Goal: Task Accomplishment & Management: Manage account settings

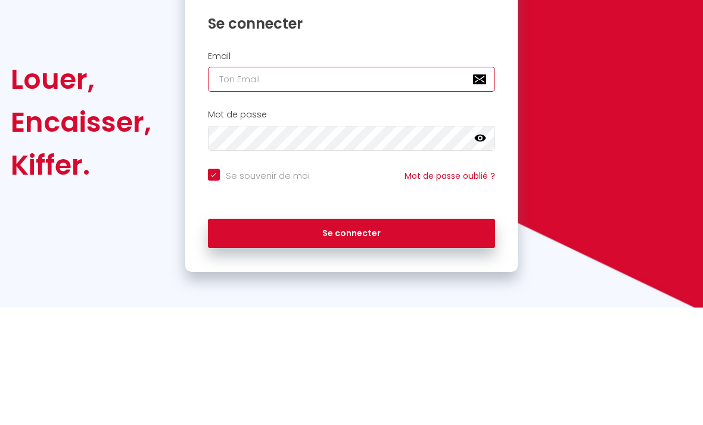
type input "[EMAIL_ADDRESS][DOMAIN_NAME]"
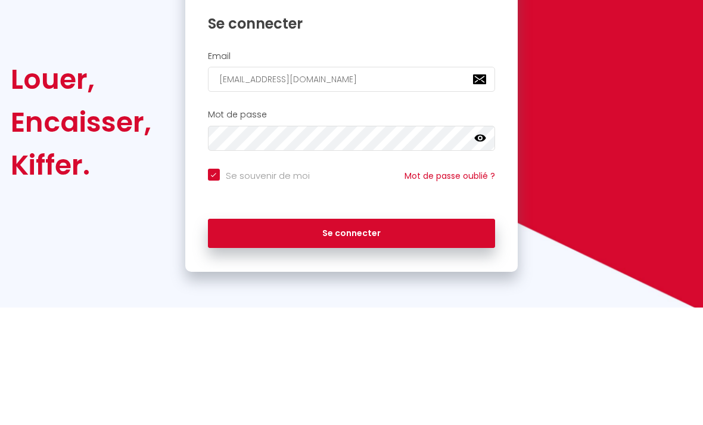
click at [351, 336] on button "Se connecter" at bounding box center [352, 351] width 288 height 30
checkbox input "true"
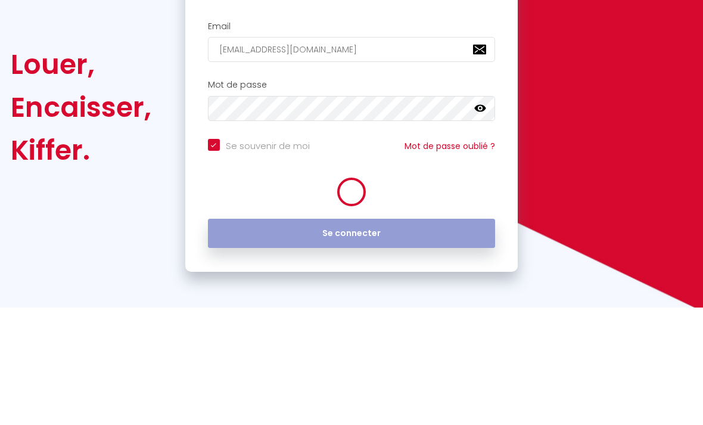
scroll to position [38, 0]
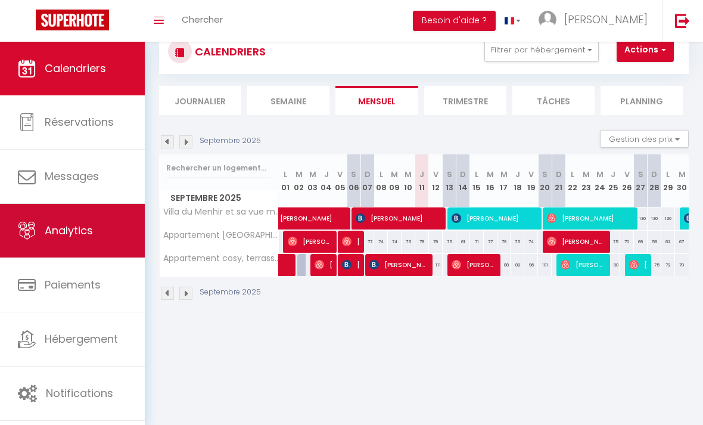
click at [98, 228] on link "Analytics" at bounding box center [72, 231] width 145 height 54
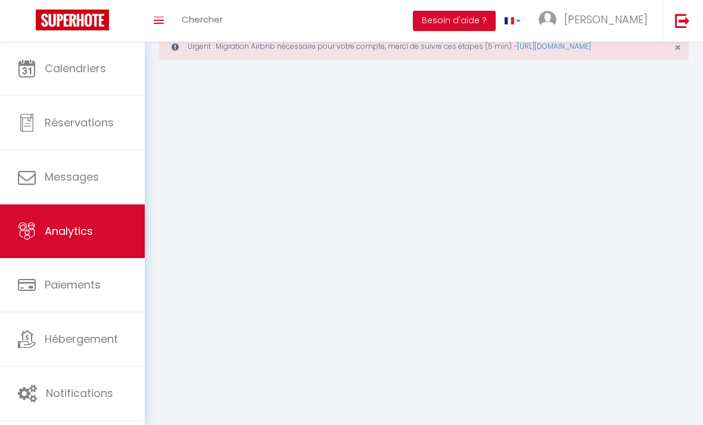
select select "2025"
select select "9"
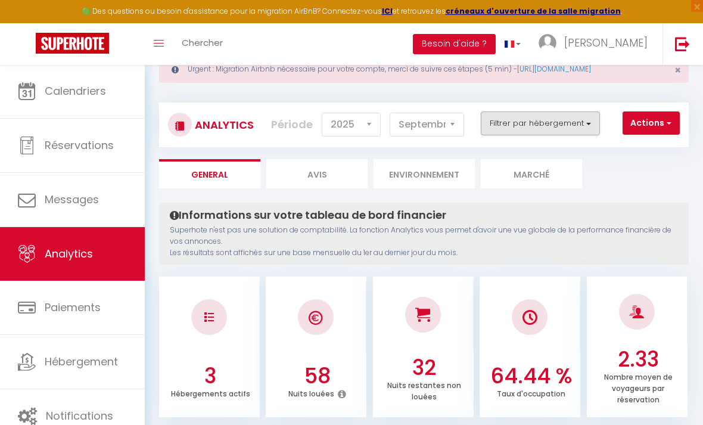
click at [574, 125] on button "Filtrer par hébergement" at bounding box center [540, 123] width 119 height 24
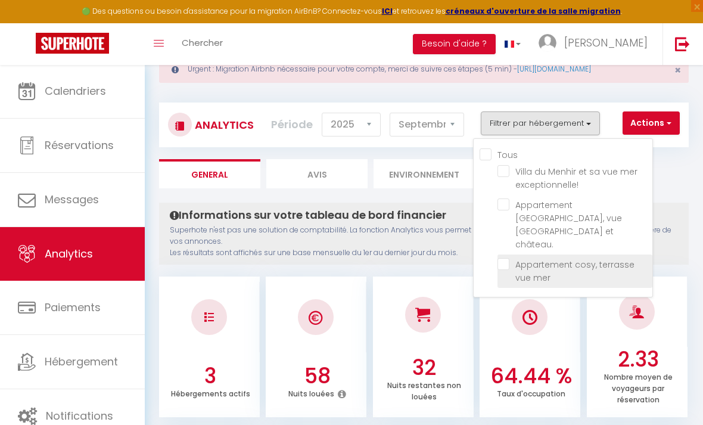
click at [512, 258] on mer "checkbox" at bounding box center [574, 264] width 155 height 12
checkbox mer "true"
checkbox exceptionnelle\! "false"
checkbox château\ "false"
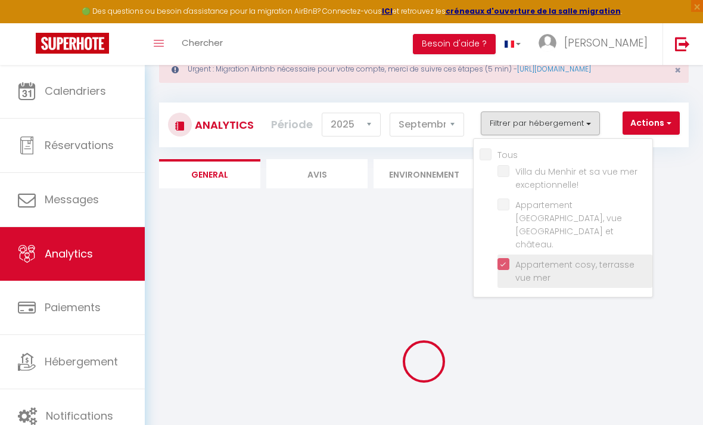
checkbox exceptionnelle\! "false"
checkbox château\ "false"
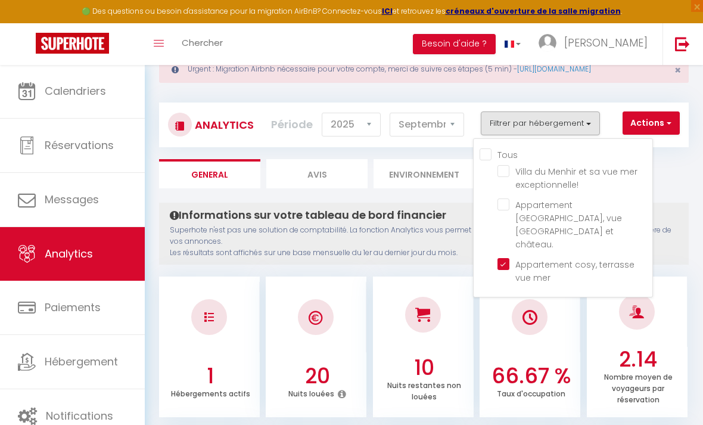
click at [663, 182] on div at bounding box center [351, 212] width 703 height 425
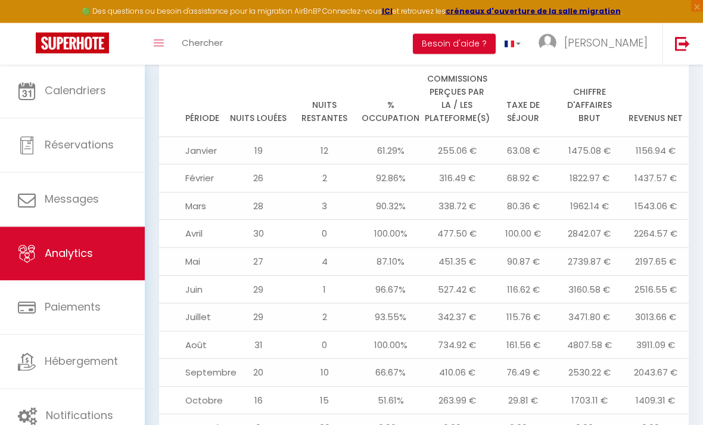
scroll to position [1438, 0]
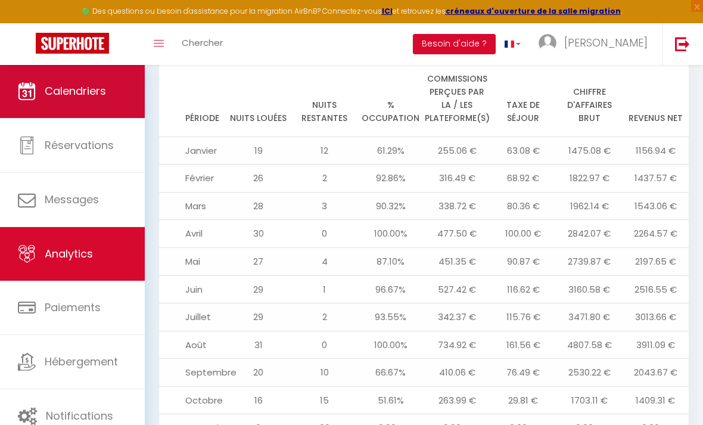
click at [73, 89] on span "Calendriers" at bounding box center [75, 90] width 61 height 15
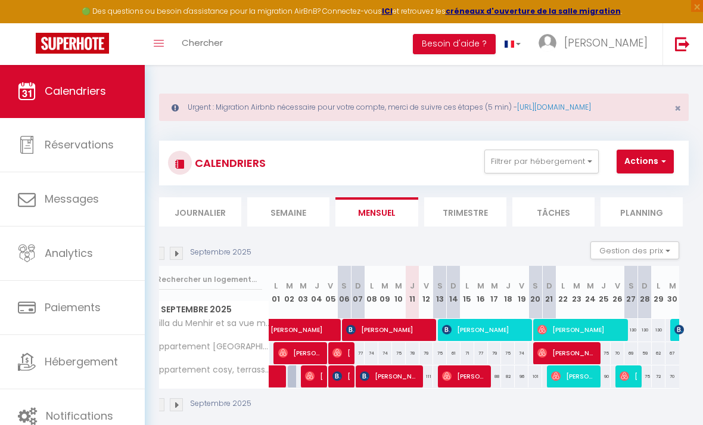
scroll to position [0, 7]
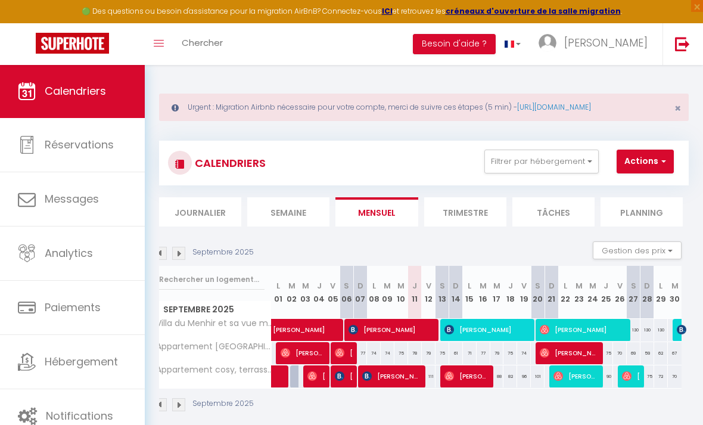
click at [177, 256] on img at bounding box center [178, 253] width 13 height 13
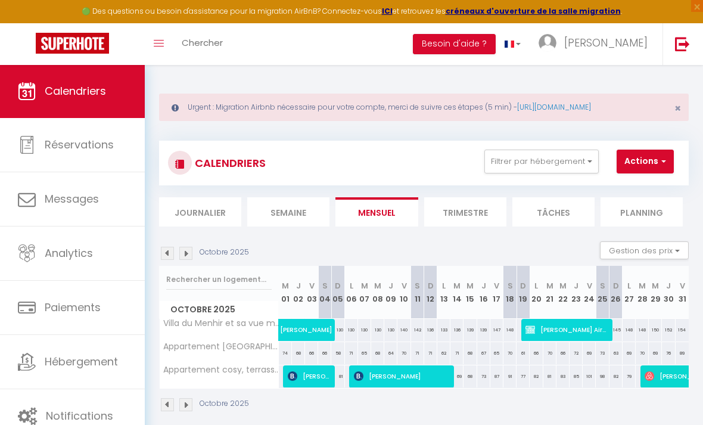
drag, startPoint x: 177, startPoint y: 256, endPoint x: 663, endPoint y: 220, distance: 487.9
click at [663, 220] on html "🟢 Des questions ou besoin d'assistance pour la migration AirBnB? Connectez-vous…" at bounding box center [351, 212] width 703 height 425
click at [664, 220] on li "Planning" at bounding box center [641, 211] width 82 height 29
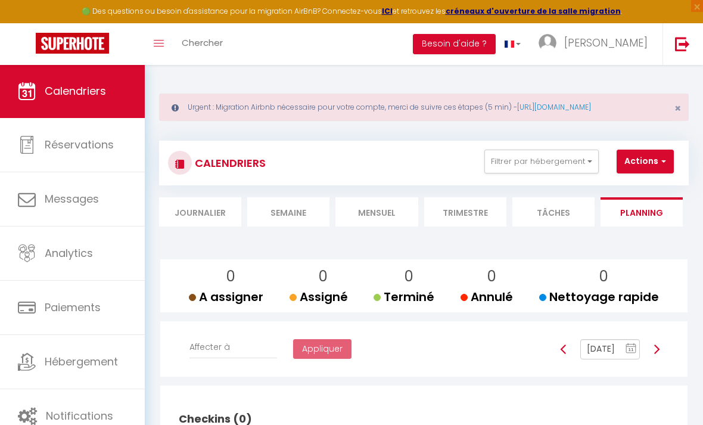
click at [82, 91] on span "Calendriers" at bounding box center [75, 90] width 61 height 15
click at [376, 207] on li "Mensuel" at bounding box center [376, 211] width 82 height 29
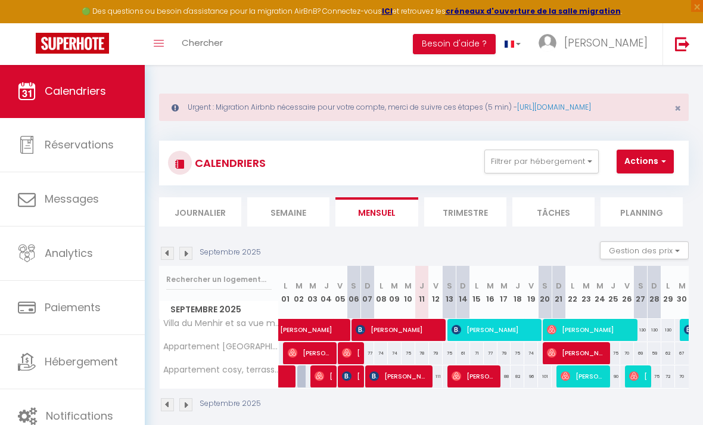
click at [185, 258] on img at bounding box center [185, 253] width 13 height 13
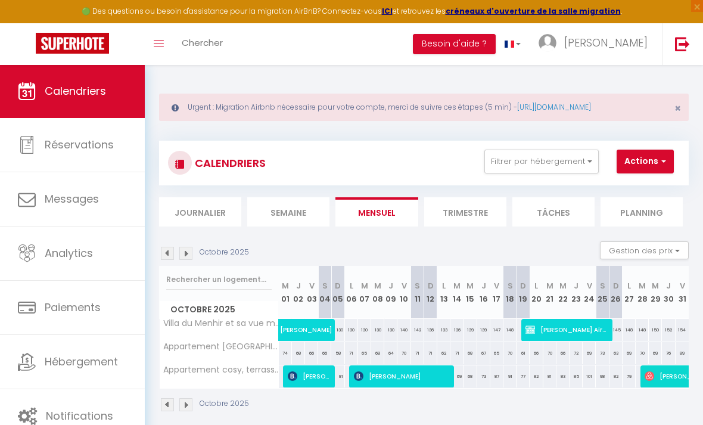
click at [184, 253] on img at bounding box center [185, 253] width 13 height 13
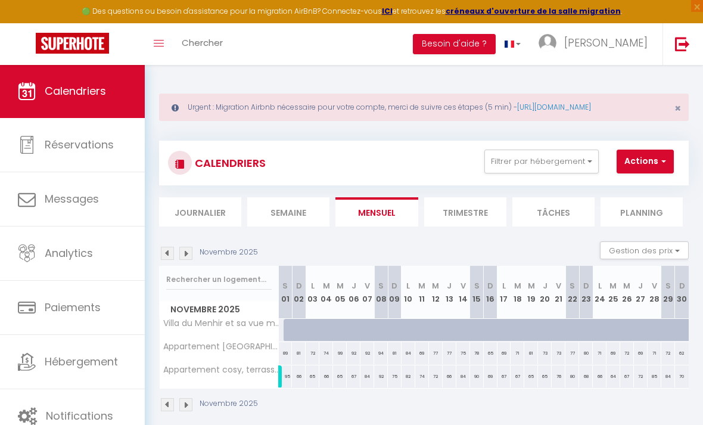
click at [294, 330] on div at bounding box center [299, 330] width 14 height 23
type input "154"
type input "Dim 02 Novembre 2025"
type input "Lun 03 Novembre 2025"
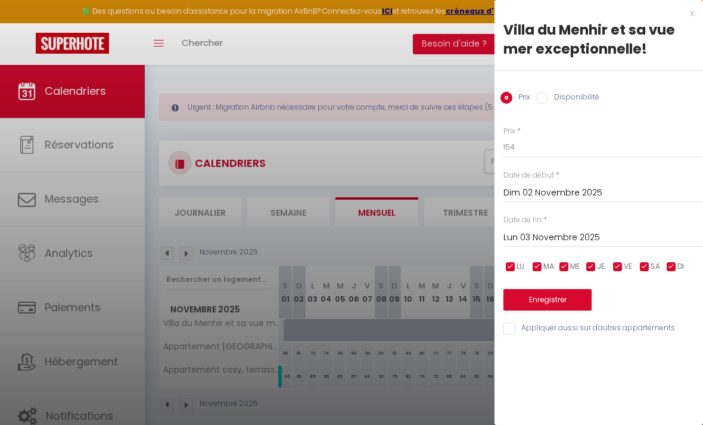
click at [557, 191] on input "Dim 02 Novembre 2025" at bounding box center [603, 192] width 200 height 15
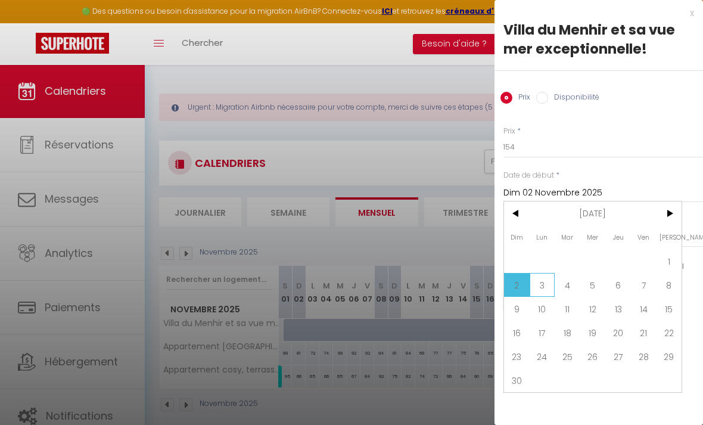
click at [544, 285] on span "3" at bounding box center [542, 285] width 26 height 24
type input "Lun 03 Novembre 2025"
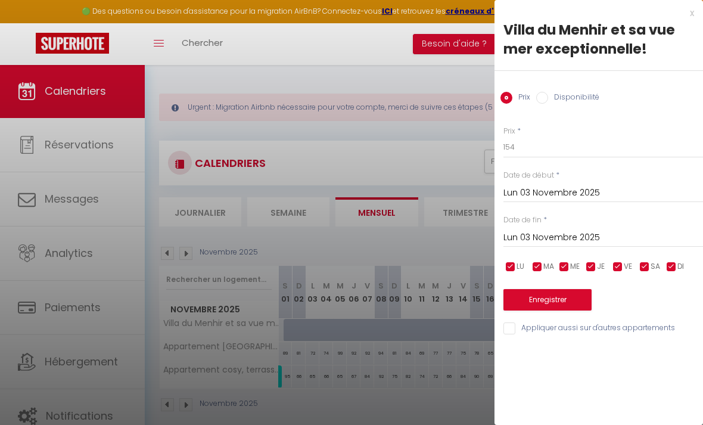
click at [560, 299] on button "Enregistrer" at bounding box center [547, 299] width 88 height 21
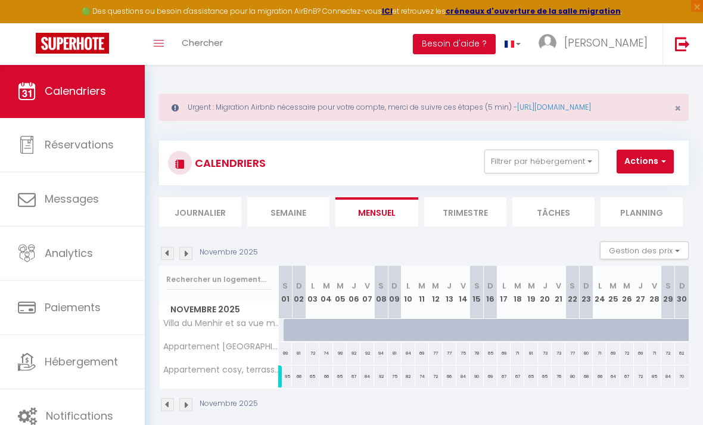
click at [315, 331] on div at bounding box center [318, 336] width 14 height 23
type input "151"
type input "[DATE] Novembre 2025"
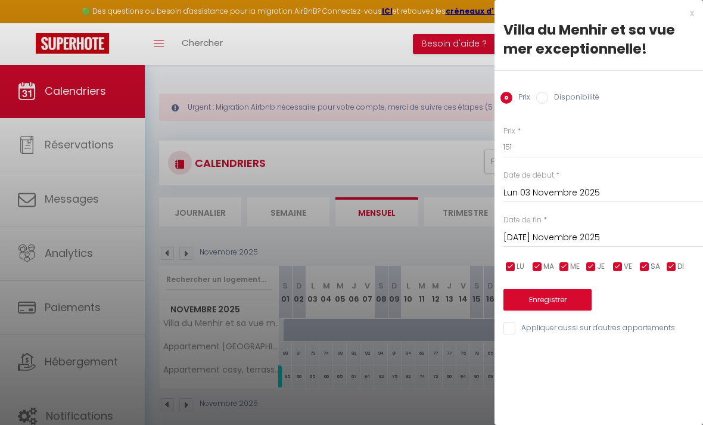
click at [581, 193] on input "Lun 03 Novembre 2025" at bounding box center [603, 192] width 200 height 15
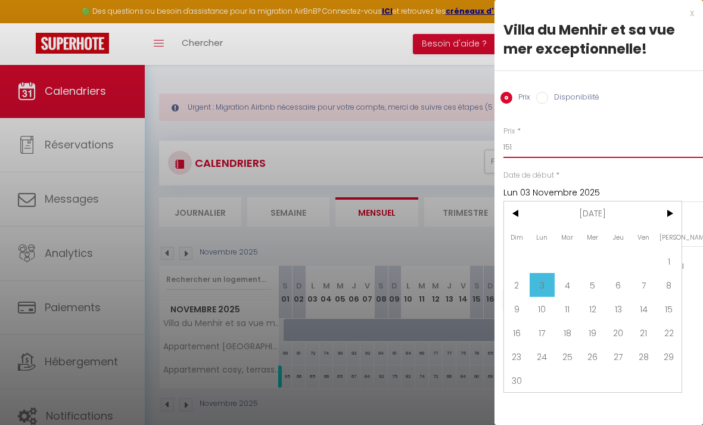
click at [650, 156] on input "151" at bounding box center [603, 146] width 200 height 21
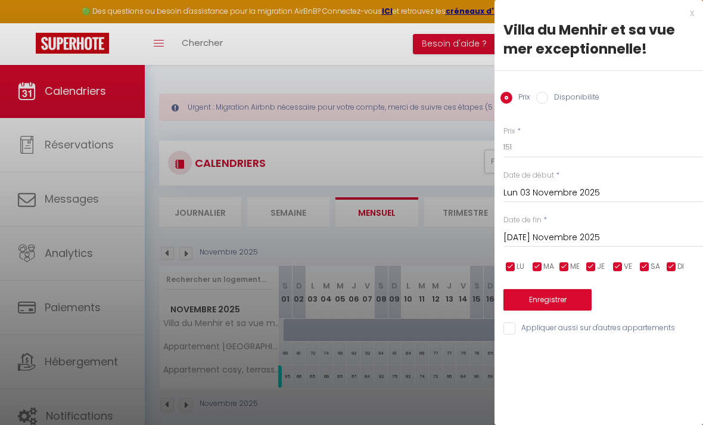
click at [552, 291] on button "Enregistrer" at bounding box center [547, 299] width 88 height 21
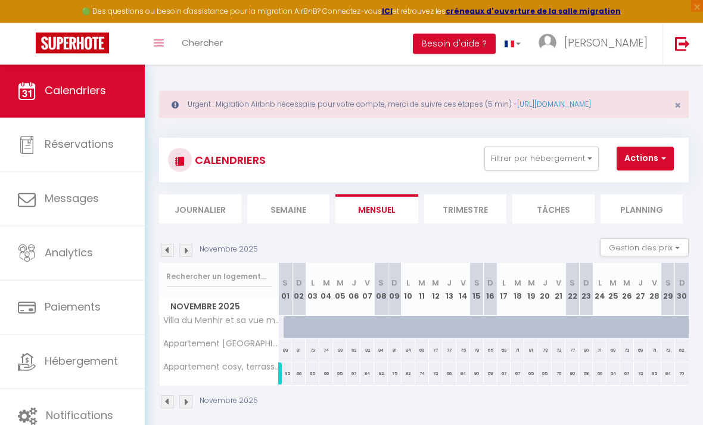
scroll to position [2, 0]
click at [621, 323] on div at bounding box center [627, 327] width 14 height 23
type input "149"
type input "Mer 26 Novembre 2025"
type input "Jeu 27 Novembre 2025"
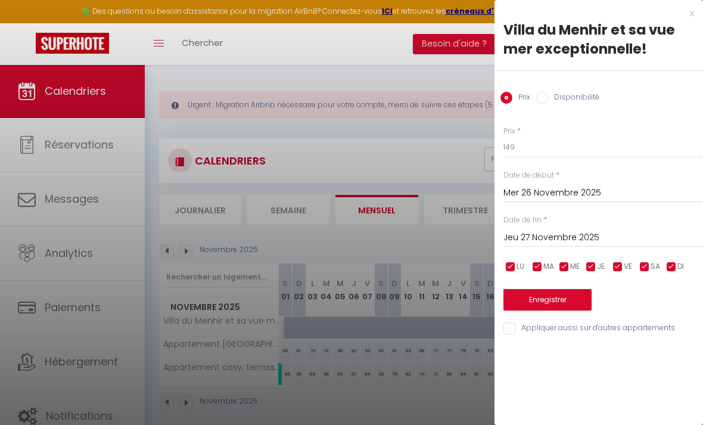
click at [569, 296] on button "Enregistrer" at bounding box center [547, 299] width 88 height 21
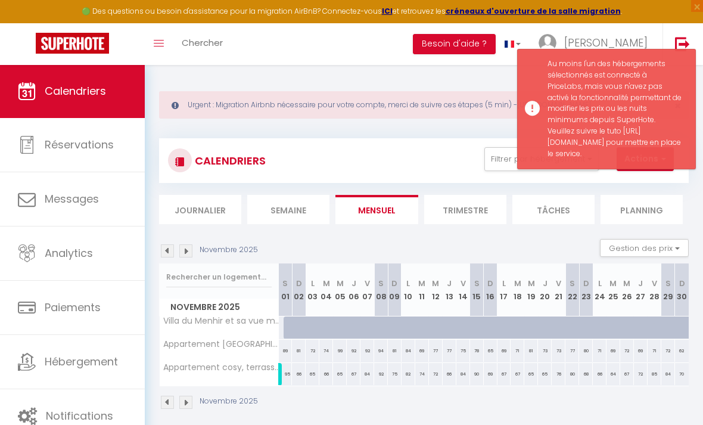
click at [479, 328] on div at bounding box center [482, 334] width 14 height 23
type input "153"
type input "[PERSON_NAME] 15 Novembre 2025"
type input "Dim 16 Novembre 2025"
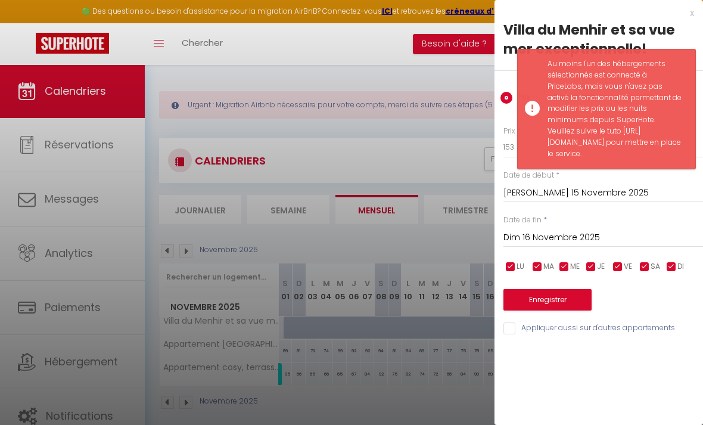
click at [308, 321] on div at bounding box center [351, 212] width 703 height 425
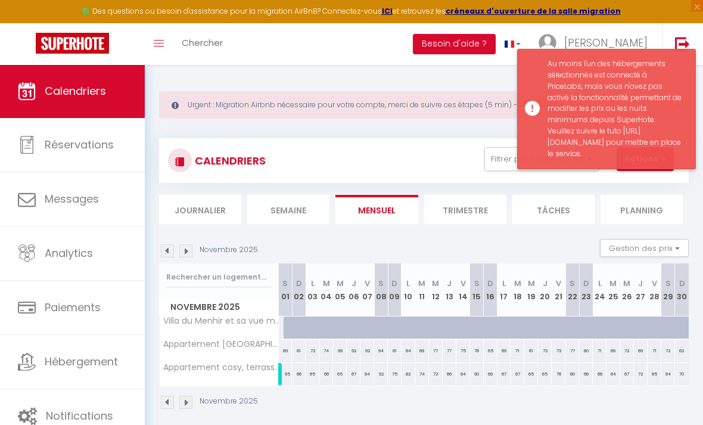
click at [666, 81] on div "Au moins l'un des hébergements sélectionnés est connecté à PriceLabs, mais vous…" at bounding box center [615, 108] width 136 height 101
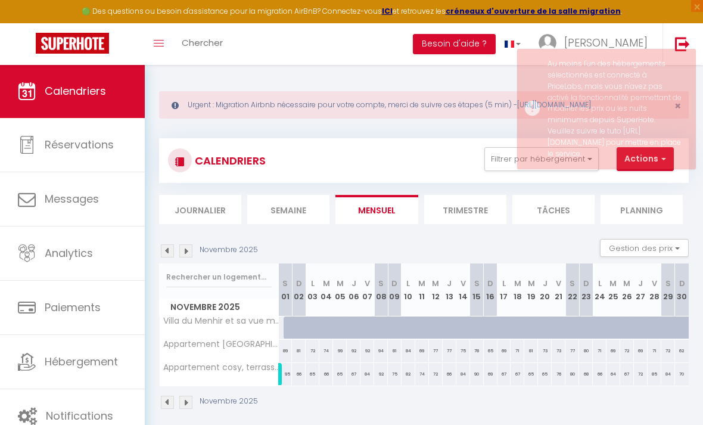
click at [306, 331] on div at bounding box center [313, 327] width 14 height 23
type input "151"
type input "Lun 03 Novembre 2025"
type input "[DATE] Novembre 2025"
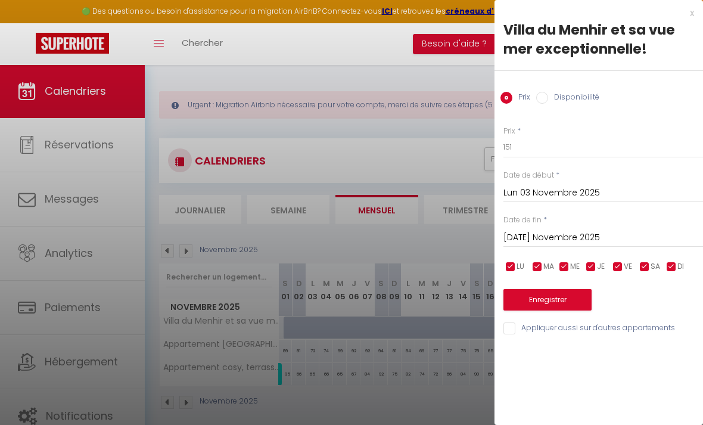
click at [325, 329] on div at bounding box center [351, 212] width 703 height 425
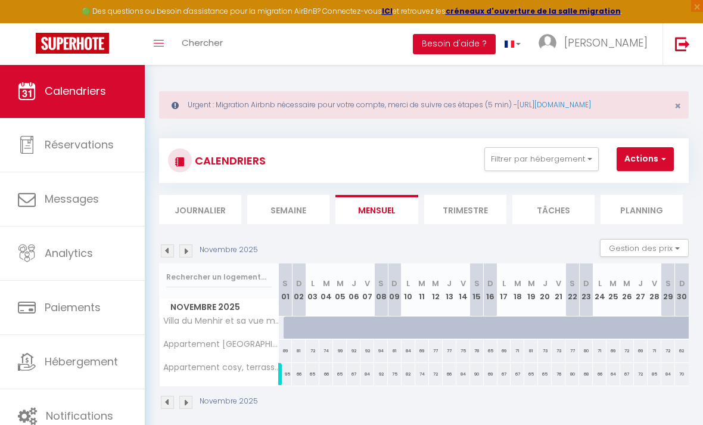
click at [325, 329] on div at bounding box center [332, 334] width 14 height 23
type input "155"
type input "[DATE] Novembre 2025"
type input "Mer 05 Novembre 2025"
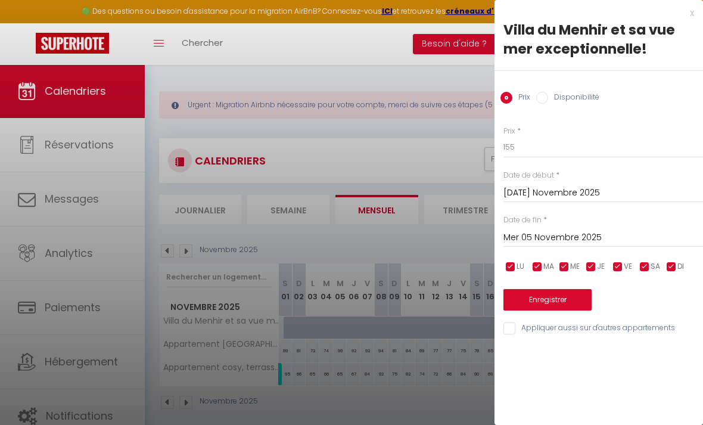
drag, startPoint x: 306, startPoint y: 328, endPoint x: 314, endPoint y: 328, distance: 8.3
click at [313, 328] on div at bounding box center [351, 212] width 703 height 425
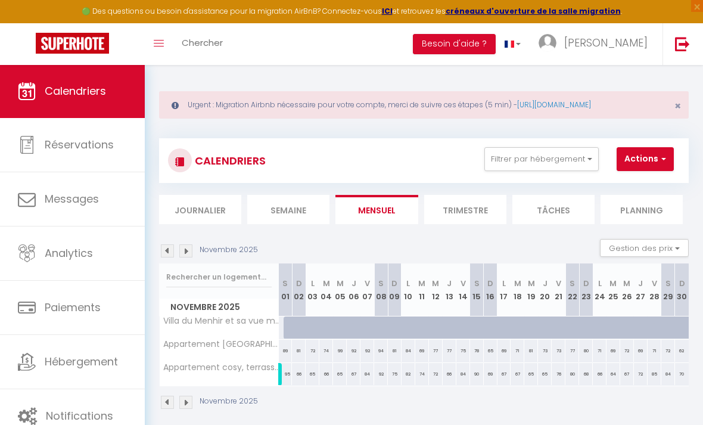
click at [292, 328] on div at bounding box center [299, 327] width 14 height 23
type input "154"
type input "Dim 02 Novembre 2025"
type input "Lun 03 Novembre 2025"
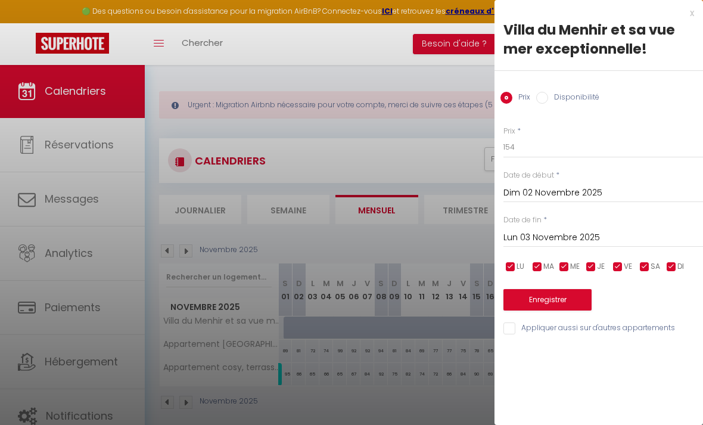
drag, startPoint x: 286, startPoint y: 329, endPoint x: 296, endPoint y: 329, distance: 10.1
click at [295, 329] on div at bounding box center [351, 212] width 703 height 425
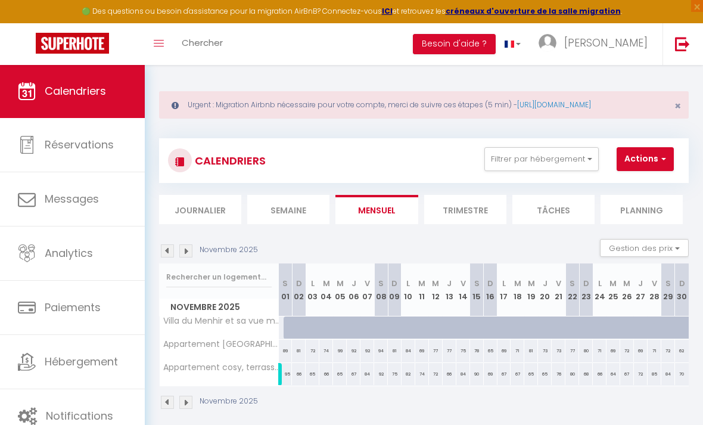
click at [299, 331] on div at bounding box center [304, 334] width 14 height 23
type input "154"
type input "Dim 02 Novembre 2025"
type input "Lun 03 Novembre 2025"
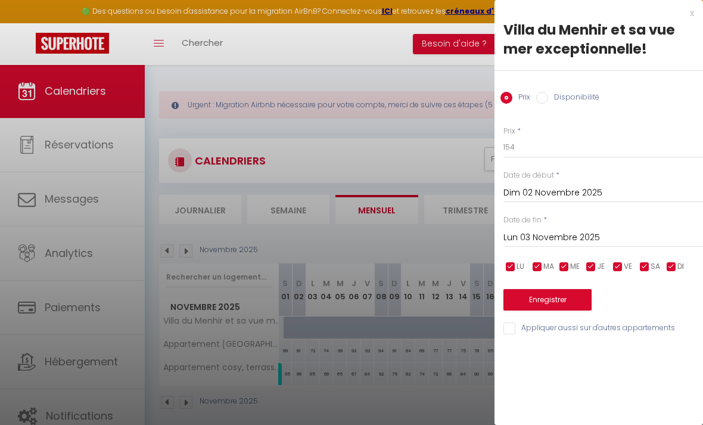
click at [544, 97] on input "Disponibilité" at bounding box center [542, 98] width 12 height 12
radio input "true"
radio input "false"
click at [550, 196] on input "Dim 02 Novembre 2025" at bounding box center [603, 193] width 200 height 15
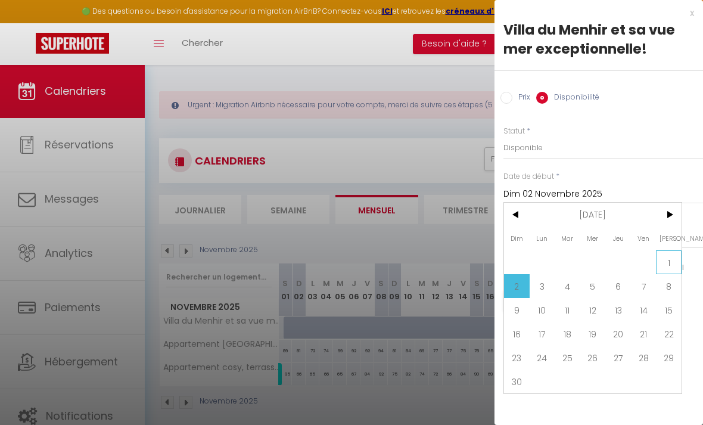
click at [662, 266] on span "1" at bounding box center [669, 262] width 26 height 24
type input "[PERSON_NAME] 01 Novembre 2025"
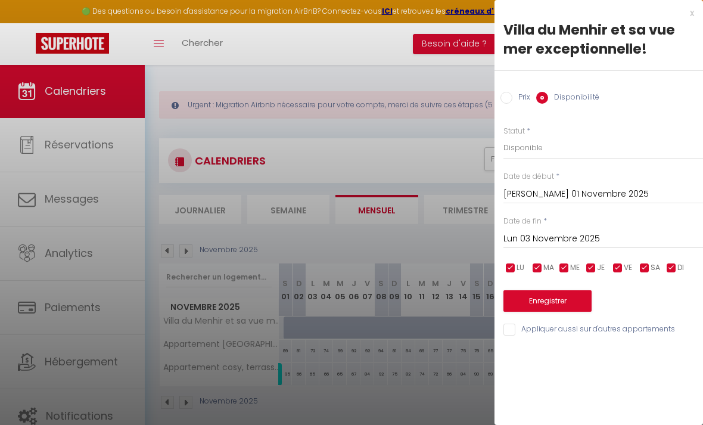
click at [558, 300] on button "Enregistrer" at bounding box center [547, 300] width 88 height 21
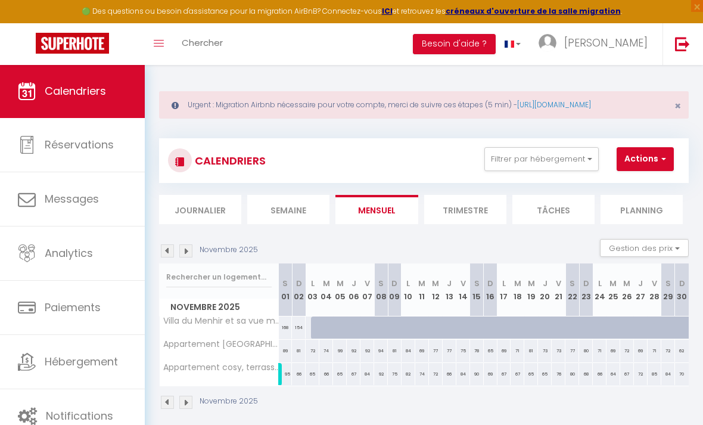
click at [166, 250] on img at bounding box center [167, 250] width 13 height 13
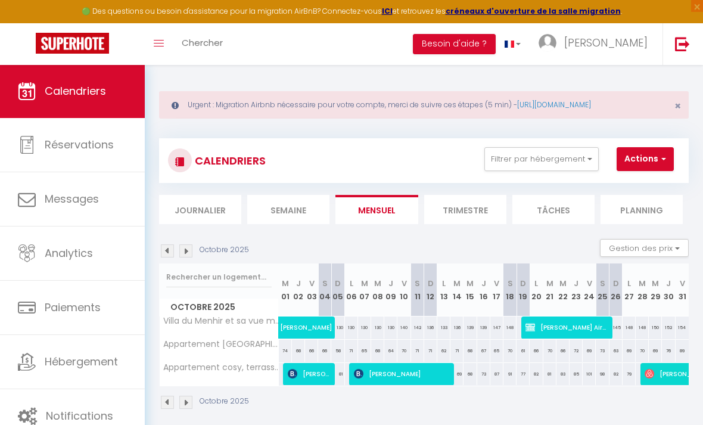
click at [164, 248] on img at bounding box center [167, 250] width 13 height 13
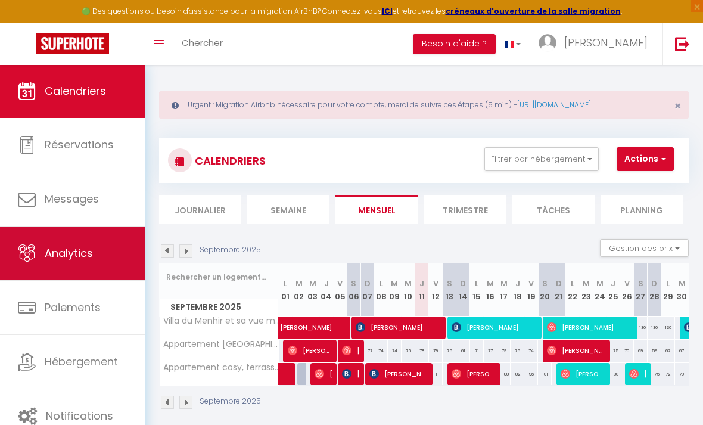
click at [89, 274] on link "Analytics" at bounding box center [72, 253] width 145 height 54
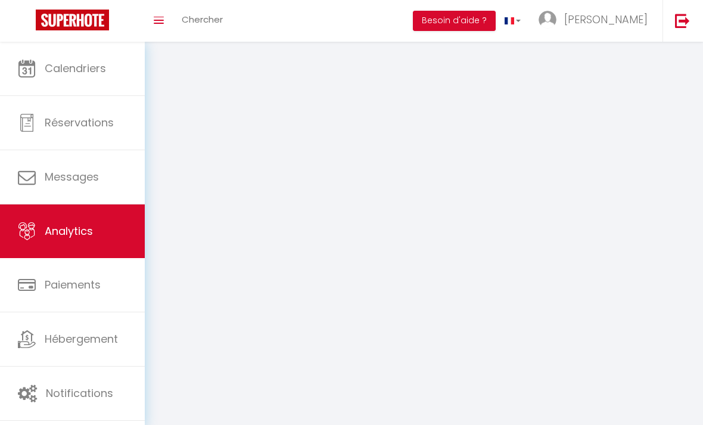
select select "2025"
select select "9"
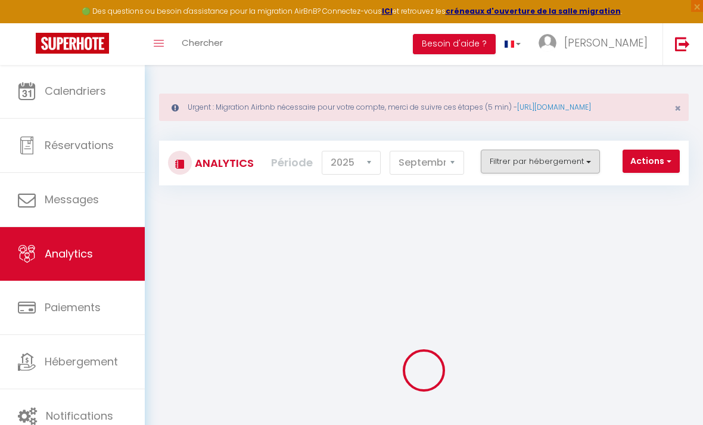
checkbox input "false"
checkbox exceptionnelle\! "false"
checkbox château\ "false"
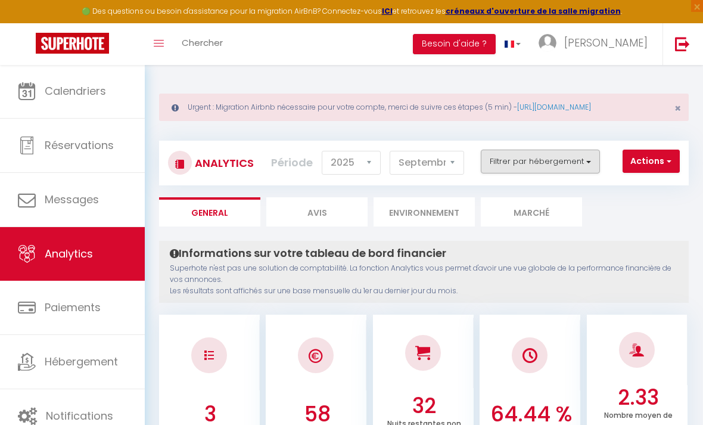
click at [541, 163] on button "Filtrer par hébergement" at bounding box center [540, 161] width 119 height 24
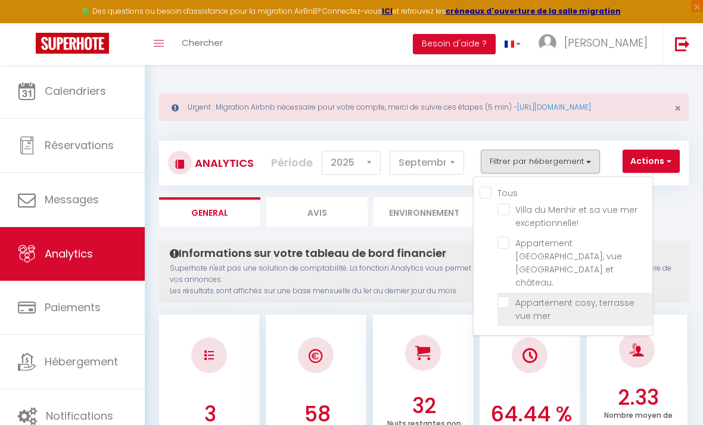
click at [506, 296] on mer "checkbox" at bounding box center [574, 302] width 155 height 12
checkbox mer "true"
checkbox exceptionnelle\! "false"
checkbox château\ "false"
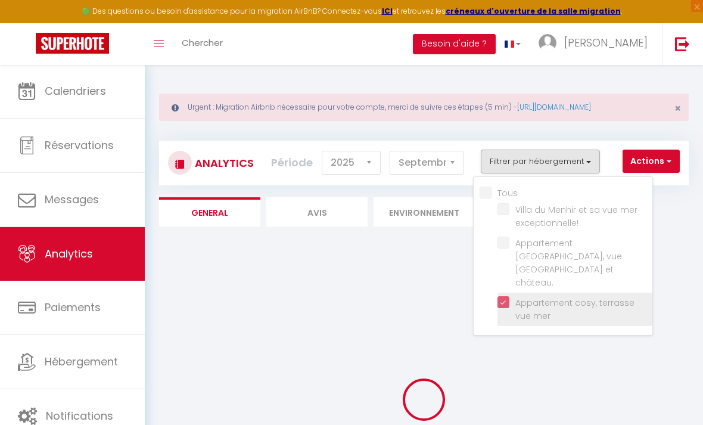
checkbox exceptionnelle\! "false"
checkbox château\ "false"
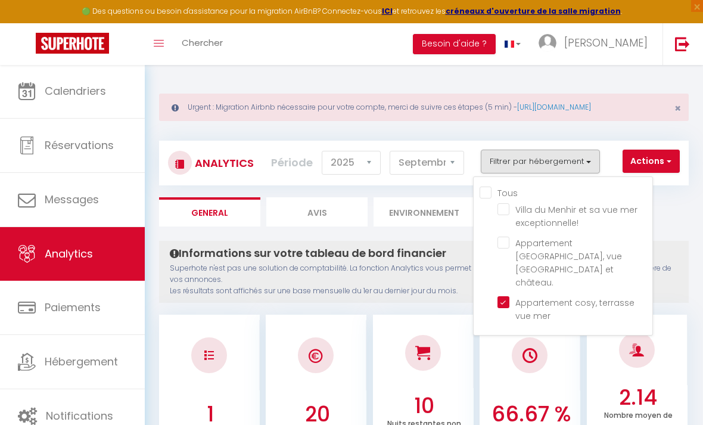
click at [354, 164] on div at bounding box center [351, 212] width 703 height 425
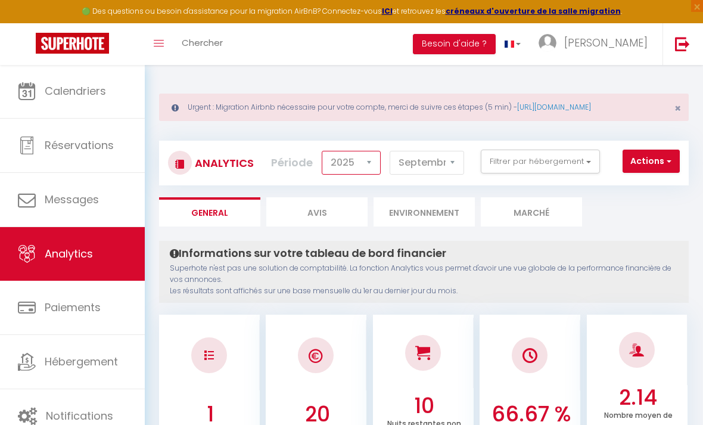
click at [363, 163] on select "2014 2015 2016 2017 2018 2019 2020 2021 2022 2023 2024 2025 2026 2027" at bounding box center [351, 163] width 59 height 24
select select "2024"
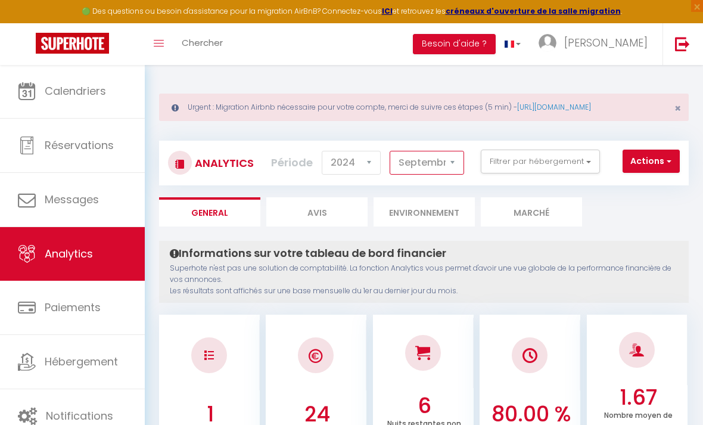
click at [451, 169] on select "[PERSON_NAME] Mars [PERSON_NAME] Juin Juillet Août Septembre Octobre Novembre D…" at bounding box center [427, 163] width 74 height 24
select select "5"
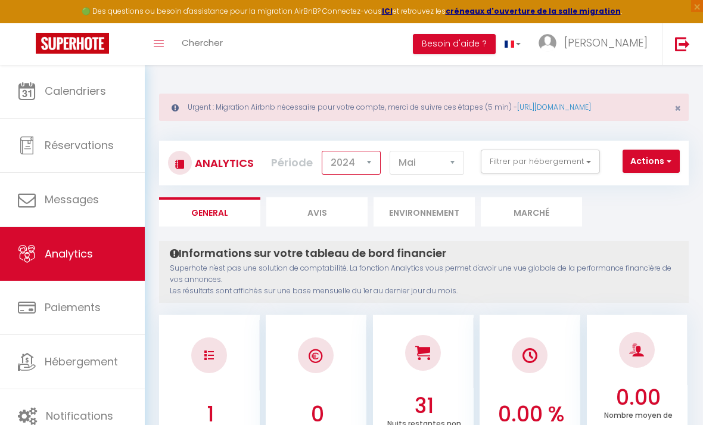
click at [354, 160] on select "2014 2015 2016 2017 2018 2019 2020 2021 2022 2023 2024 2025 2026 2027" at bounding box center [351, 163] width 59 height 24
select select "2025"
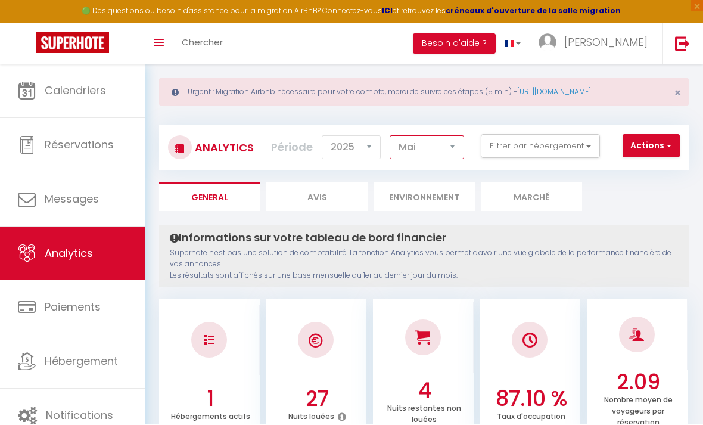
click at [448, 149] on select "[PERSON_NAME] Mars [PERSON_NAME] Juin Juillet Août Septembre Octobre Novembre D…" at bounding box center [427, 148] width 74 height 24
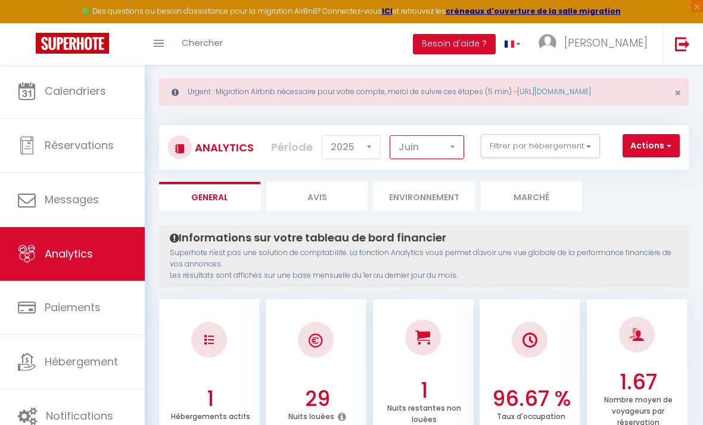
click at [419, 151] on select "[PERSON_NAME] Mars [PERSON_NAME] Juin Juillet Août Septembre Octobre Novembre D…" at bounding box center [427, 147] width 74 height 24
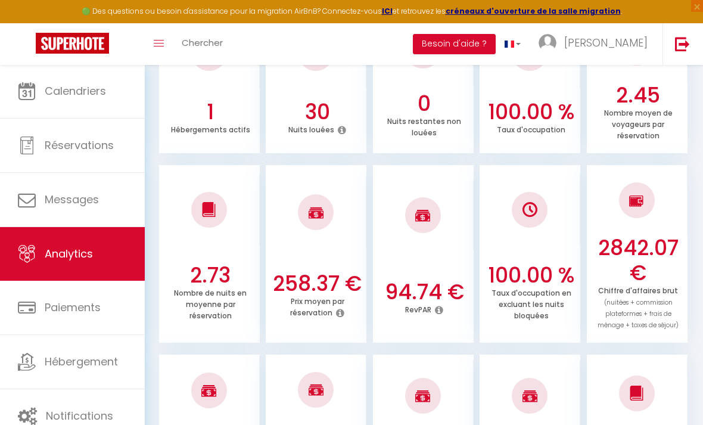
scroll to position [0, 0]
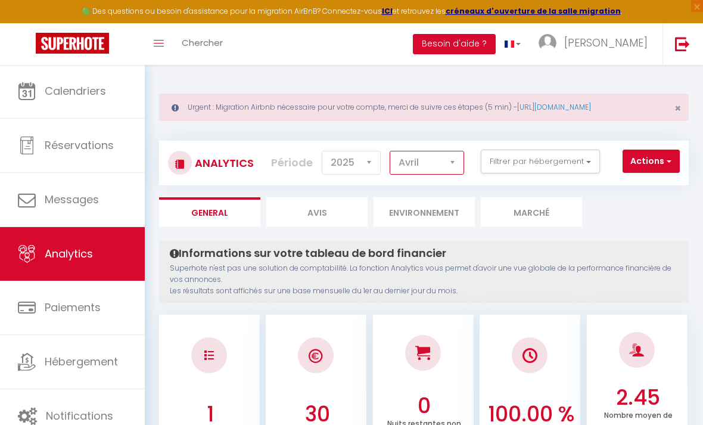
click at [445, 167] on select "[PERSON_NAME] Mars [PERSON_NAME] Juin Juillet Août Septembre Octobre Novembre D…" at bounding box center [427, 163] width 74 height 24
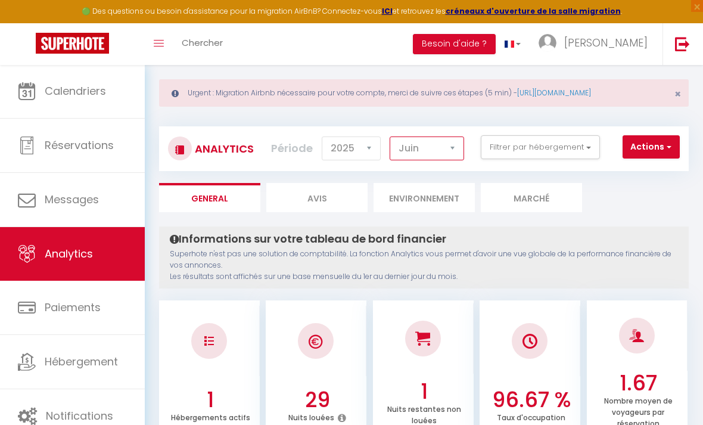
scroll to position [15, 0]
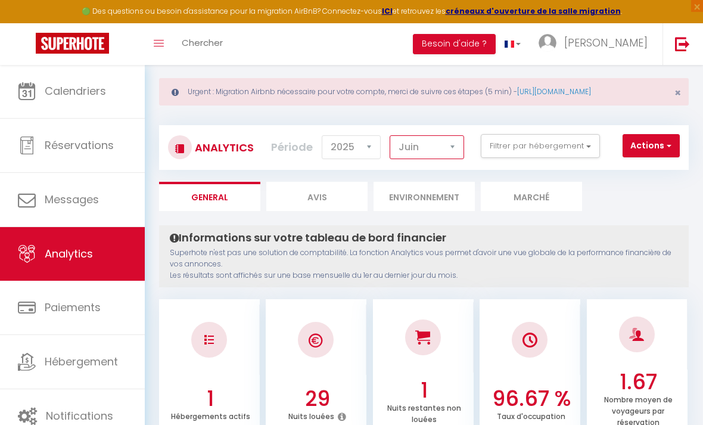
click at [421, 144] on select "[PERSON_NAME] Mars [PERSON_NAME] Juin Juillet Août Septembre Octobre Novembre D…" at bounding box center [427, 147] width 74 height 24
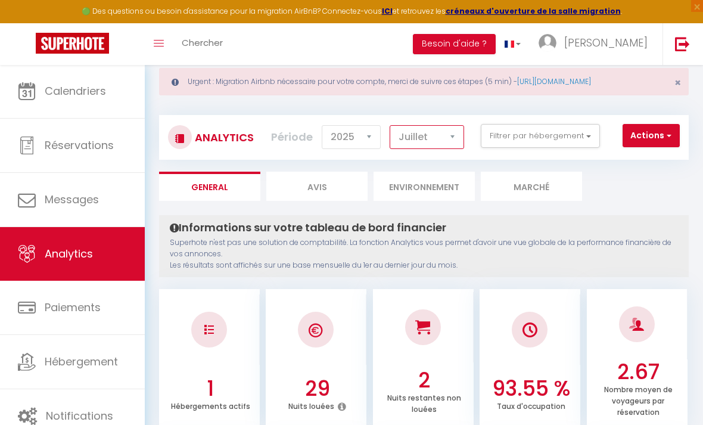
scroll to position [0, 0]
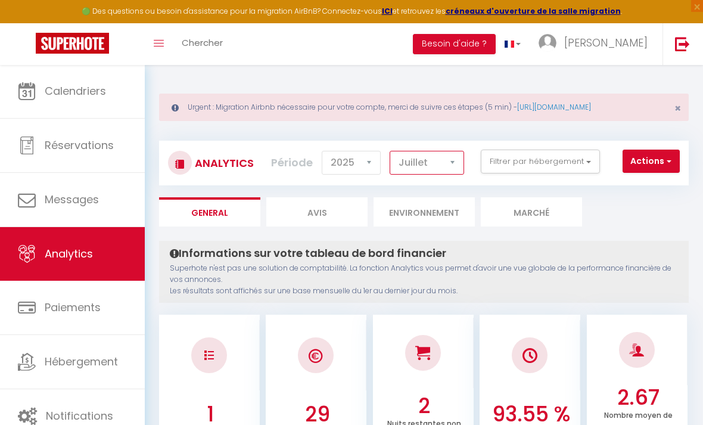
click at [425, 161] on select "[PERSON_NAME] Mars [PERSON_NAME] Juin Juillet Août Septembre Octobre Novembre D…" at bounding box center [427, 163] width 74 height 24
select select "8"
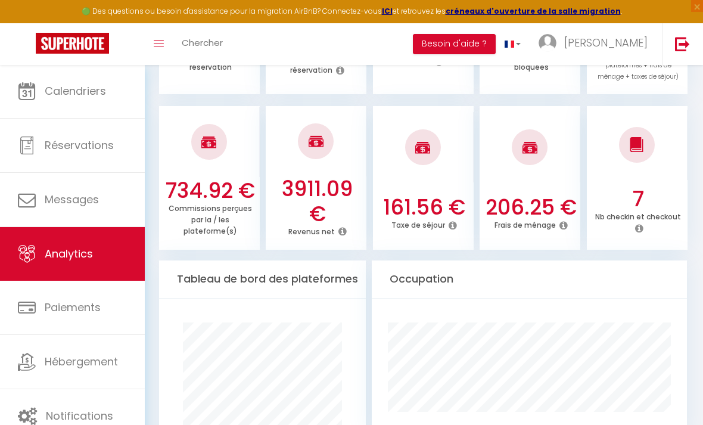
scroll to position [550, 0]
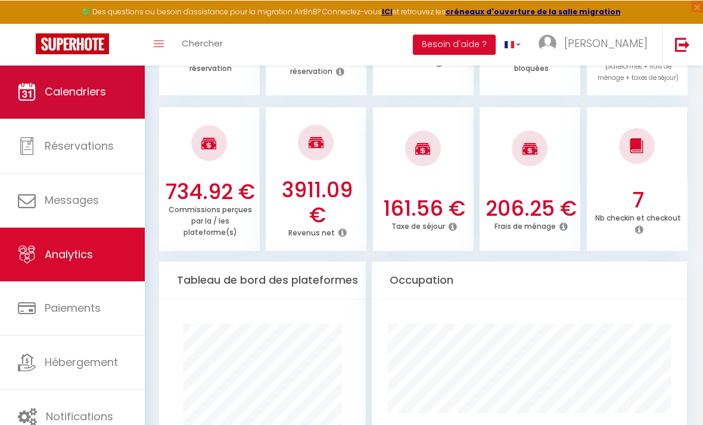
click at [68, 86] on span "Calendriers" at bounding box center [75, 90] width 61 height 15
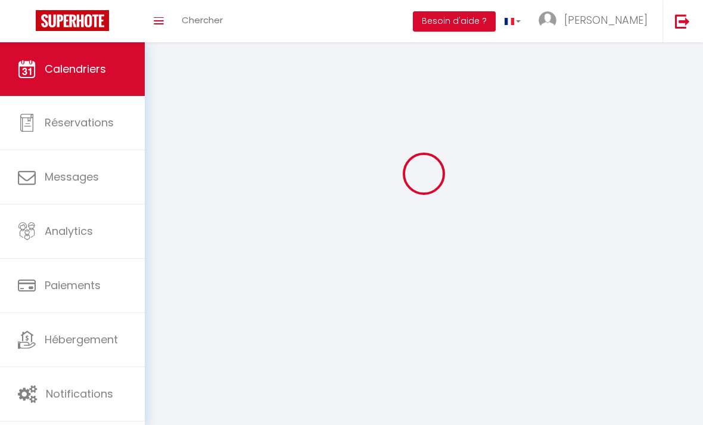
scroll to position [38, 0]
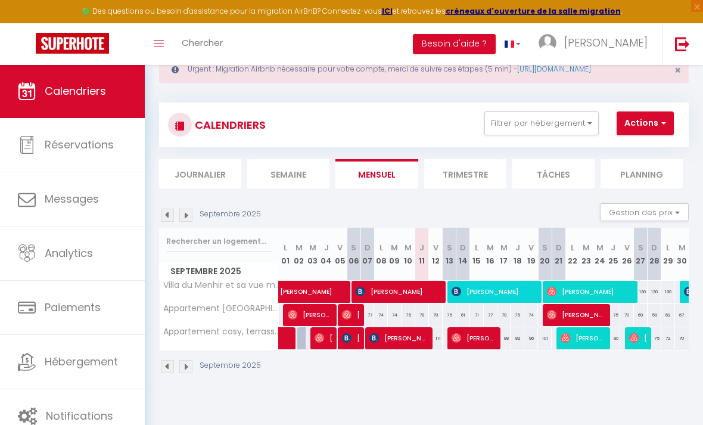
click at [440, 336] on div "111" at bounding box center [436, 338] width 14 height 22
type input "111"
type input "Ven 12 Septembre 2025"
type input "[PERSON_NAME] 13 Septembre 2025"
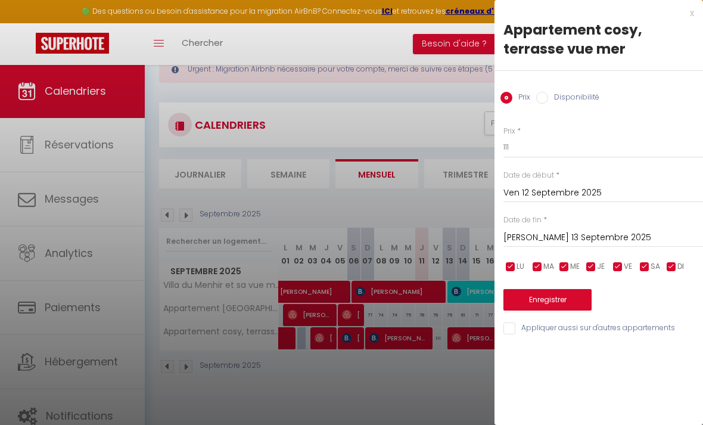
click at [545, 105] on div "Prix Disponibilité" at bounding box center [598, 91] width 208 height 40
click at [544, 101] on input "Disponibilité" at bounding box center [542, 98] width 12 height 12
radio input "true"
radio input "false"
click at [551, 297] on button "Enregistrer" at bounding box center [547, 300] width 88 height 21
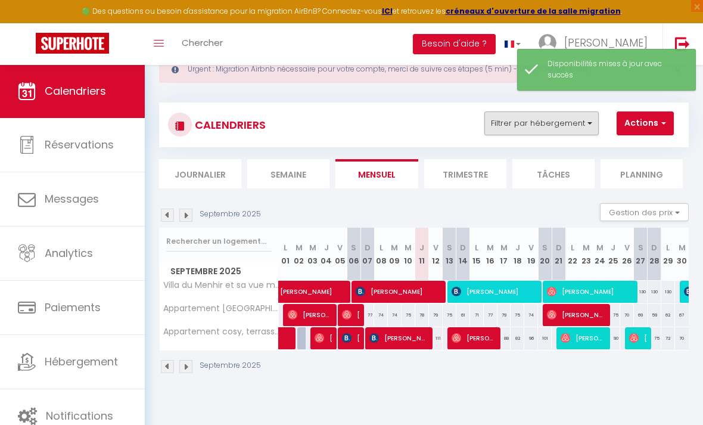
scroll to position [0, 0]
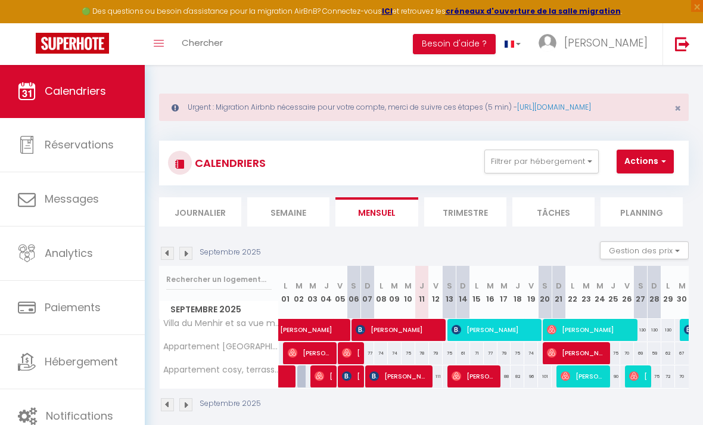
click at [496, 46] on button "Besoin d'aide ?" at bounding box center [454, 44] width 83 height 20
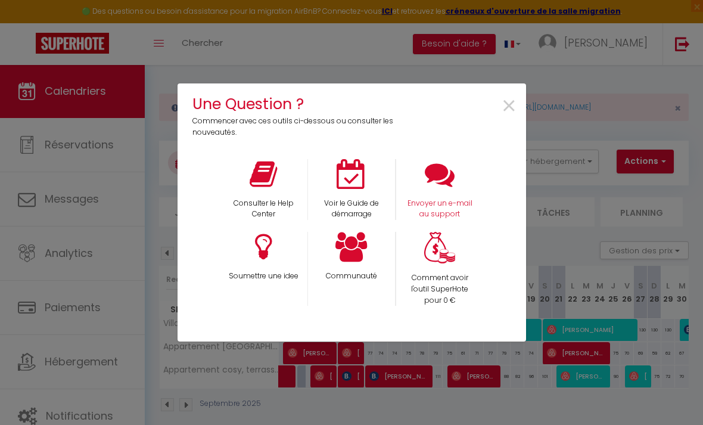
click at [448, 183] on icon at bounding box center [440, 174] width 30 height 30
click at [508, 114] on span "×" at bounding box center [509, 107] width 16 height 38
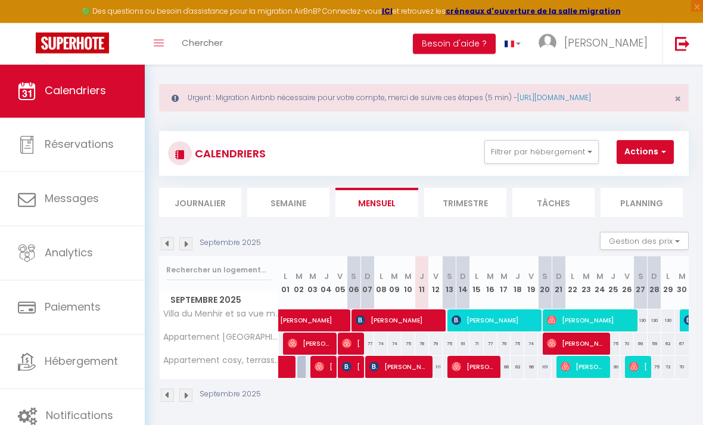
click at [192, 244] on img at bounding box center [185, 244] width 13 height 13
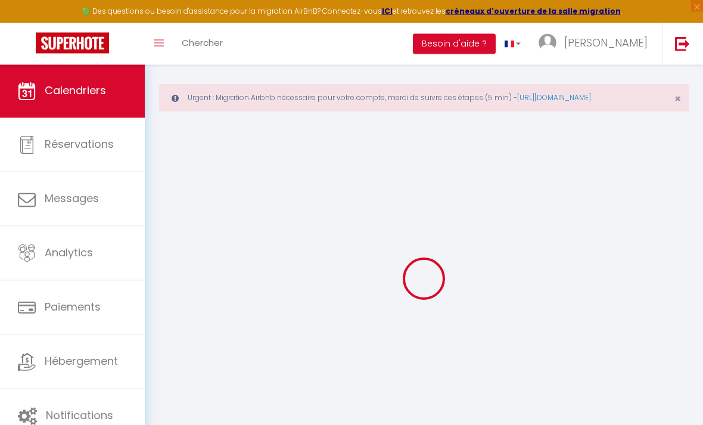
scroll to position [10, 0]
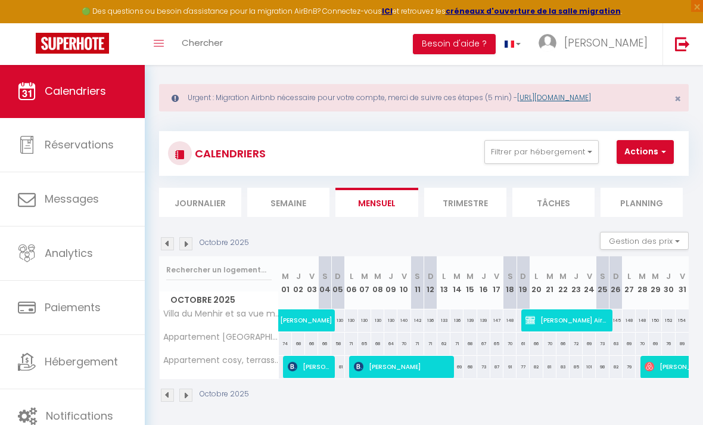
click at [544, 95] on link "[URL][DOMAIN_NAME]" at bounding box center [554, 97] width 74 height 10
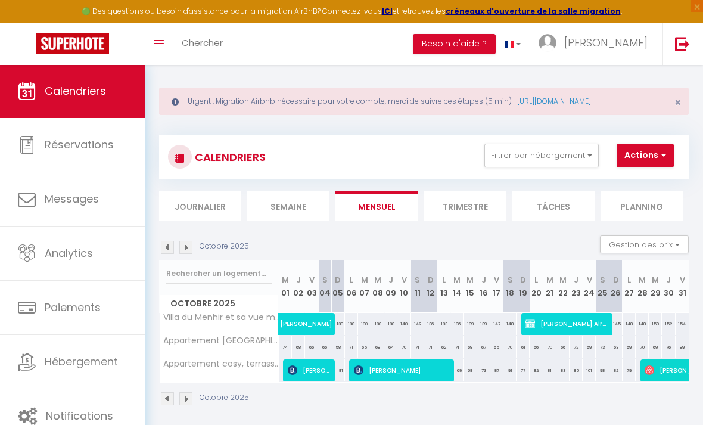
scroll to position [0, 0]
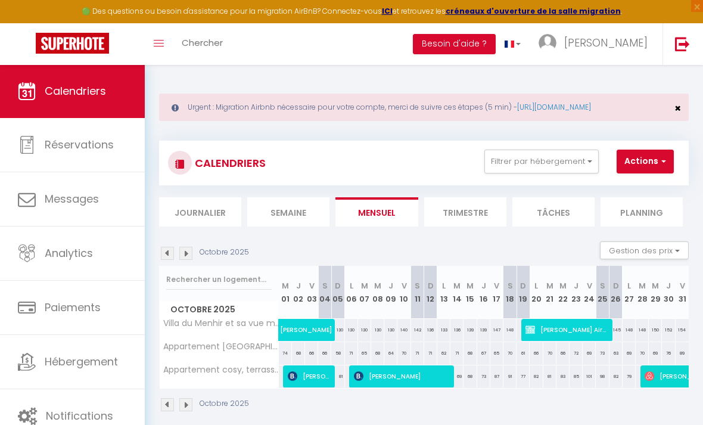
click at [679, 116] on span "×" at bounding box center [677, 108] width 7 height 15
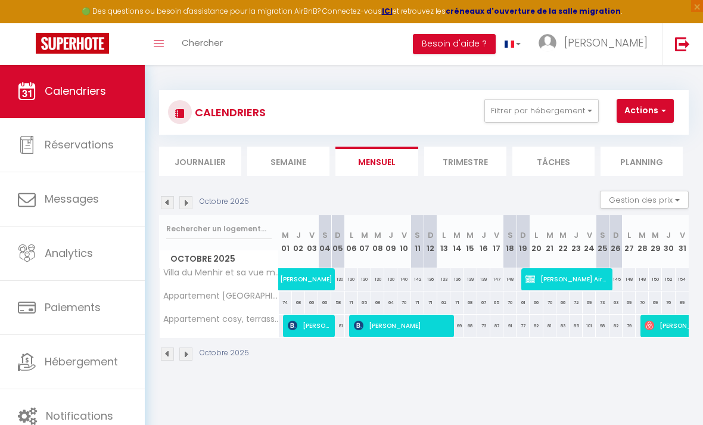
click at [514, 11] on strong "créneaux d'ouverture de la salle migration" at bounding box center [532, 11] width 175 height 10
